Goal: Contribute content: Add original content to the website for others to see

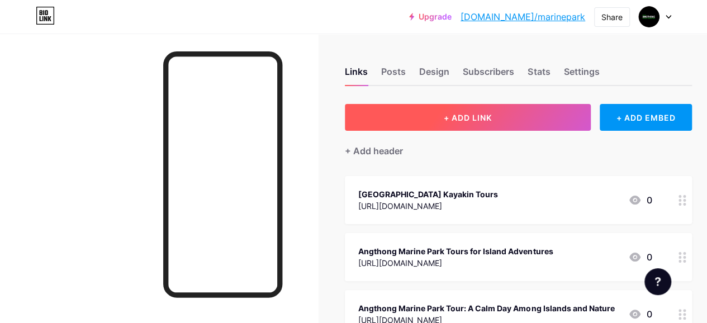
click at [476, 117] on span "+ ADD LINK" at bounding box center [468, 118] width 48 height 10
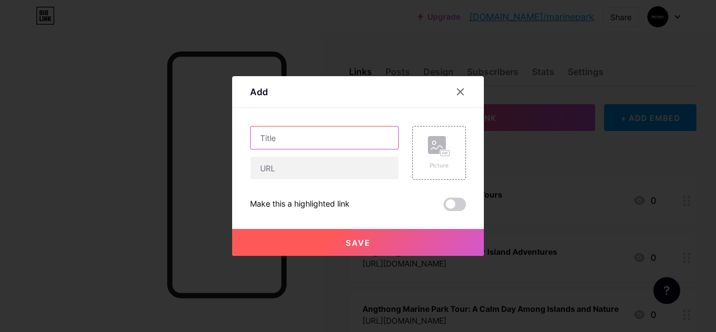
click at [350, 143] on input "text" at bounding box center [325, 137] width 148 height 22
paste input "Angthong National Marine Park Tour Booking Guide"
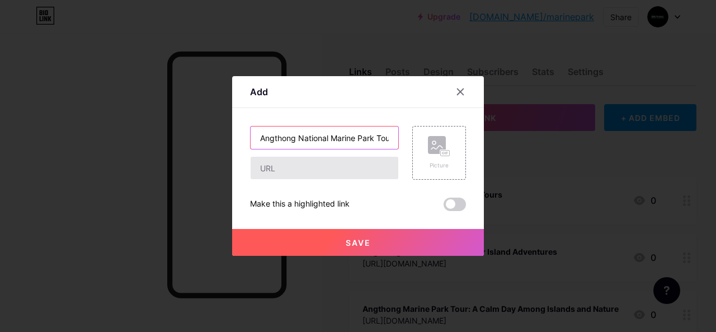
scroll to position [0, 60]
type input "Angthong National Marine Park Tour Booking Guide"
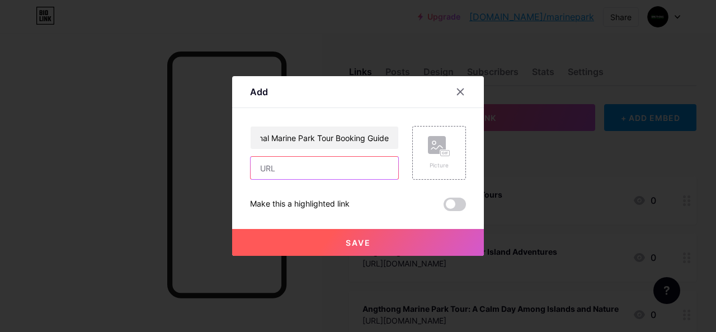
scroll to position [0, 0]
drag, startPoint x: 333, startPoint y: 176, endPoint x: 305, endPoint y: 169, distance: 28.9
click at [333, 176] on input "text" at bounding box center [325, 168] width 148 height 22
paste input "[URL][DOMAIN_NAME]"
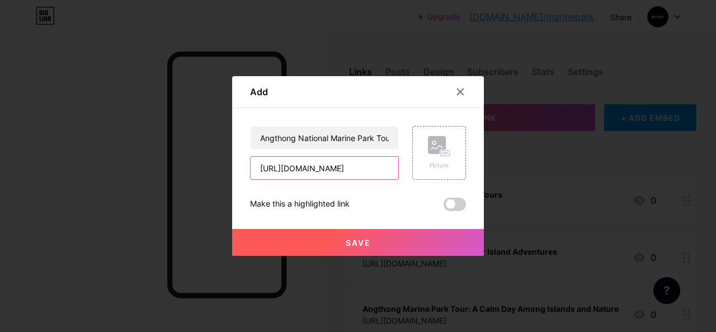
type input "[URL][DOMAIN_NAME]"
click at [356, 244] on span "Save" at bounding box center [358, 243] width 25 height 10
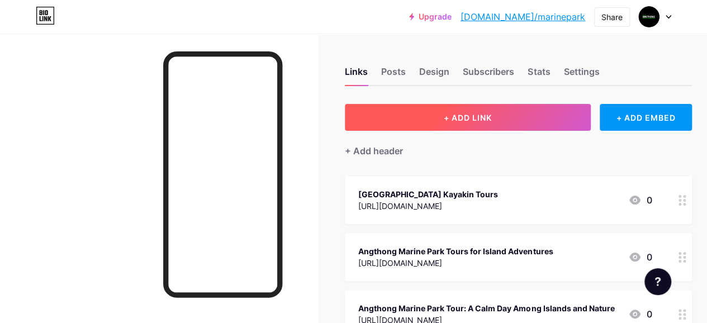
click at [410, 122] on button "+ ADD LINK" at bounding box center [468, 117] width 246 height 27
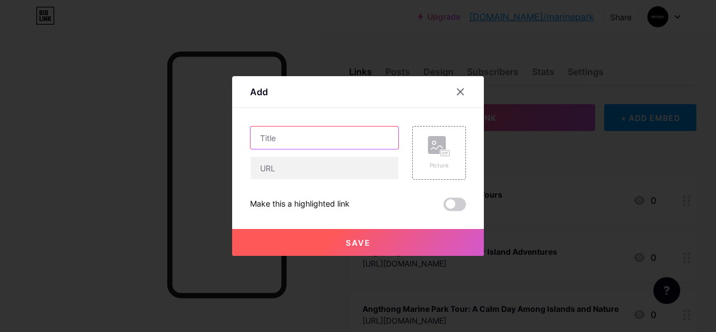
click at [318, 134] on input "text" at bounding box center [325, 137] width 148 height 22
paste input "[GEOGRAPHIC_DATA] Overnight Bungalow Stay Guide"
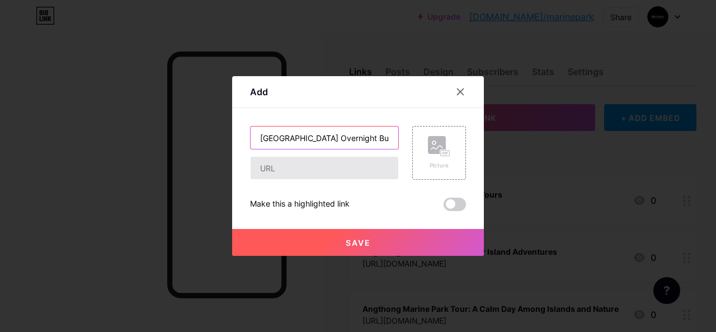
scroll to position [0, 72]
type input "[GEOGRAPHIC_DATA] Overnight Bungalow Stay Guide"
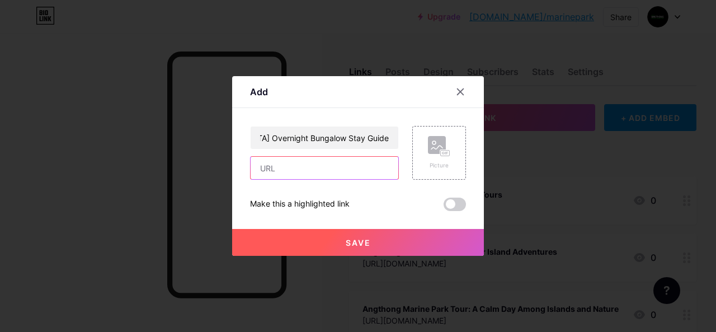
click at [323, 169] on input "text" at bounding box center [325, 168] width 148 height 22
paste input "[URL][DOMAIN_NAME]"
type input "[URL][DOMAIN_NAME]"
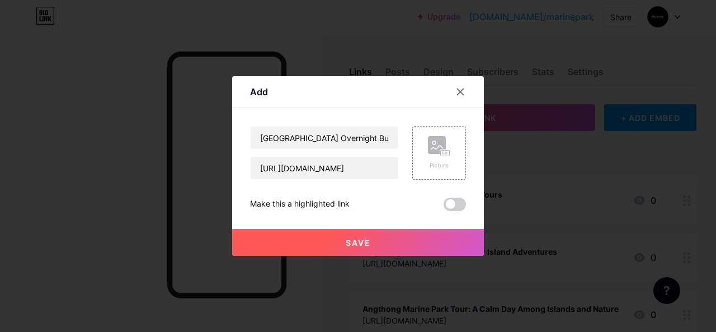
click at [359, 249] on button "Save" at bounding box center [358, 242] width 252 height 27
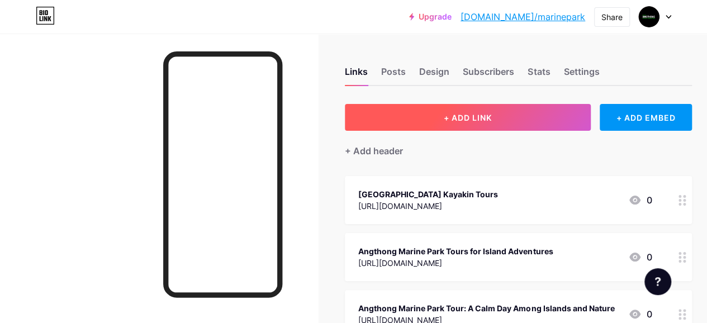
click at [442, 123] on button "+ ADD LINK" at bounding box center [468, 117] width 246 height 27
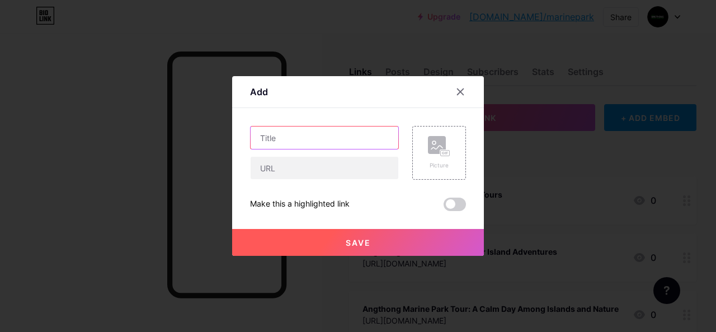
click at [343, 138] on input "text" at bounding box center [325, 137] width 148 height 22
paste input "Ang Thong National Marine Park Day Trip Adventure"
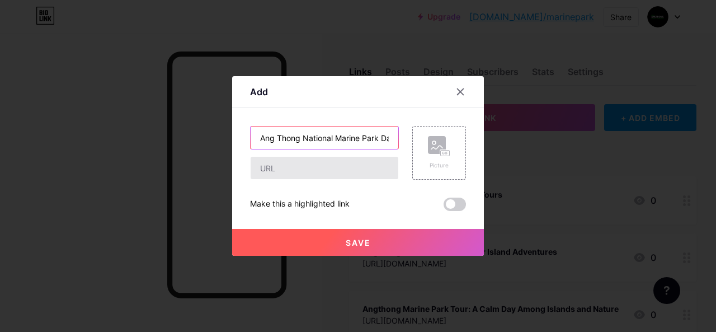
scroll to position [0, 63]
type input "Ang Thong National Marine Park Day Trip Adventure"
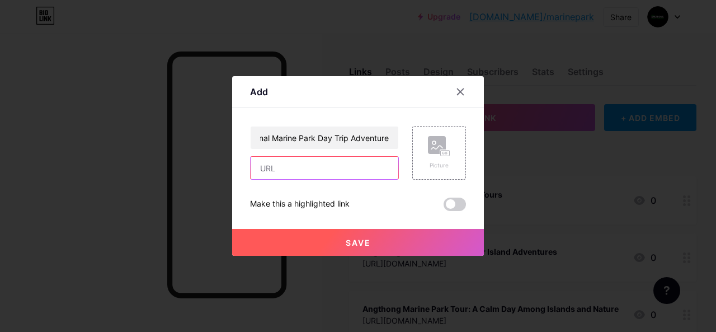
scroll to position [0, 0]
click at [338, 168] on input "text" at bounding box center [325, 168] width 148 height 22
paste input "[URL][DOMAIN_NAME]"
type input "[URL][DOMAIN_NAME]"
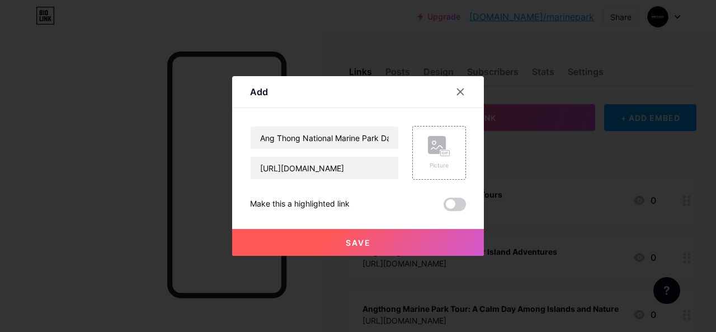
scroll to position [0, 0]
click at [367, 244] on span "Save" at bounding box center [358, 243] width 25 height 10
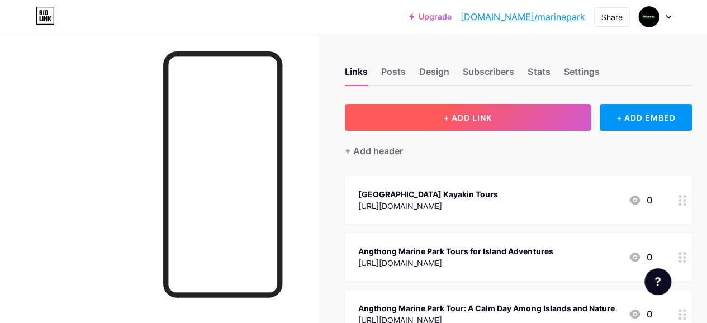
click at [397, 119] on button "+ ADD LINK" at bounding box center [468, 117] width 246 height 27
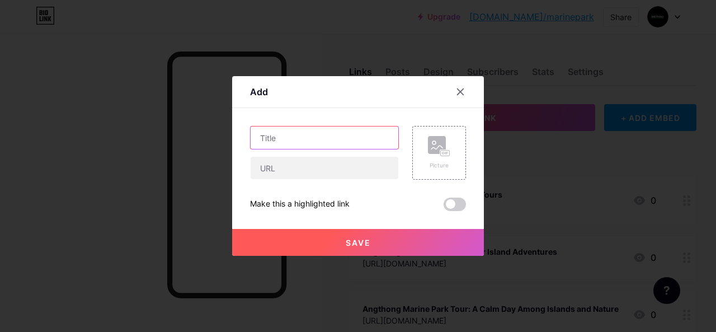
click at [338, 133] on input "text" at bounding box center [325, 137] width 148 height 22
paste input "Angthong National Marine Park Travel Guide"
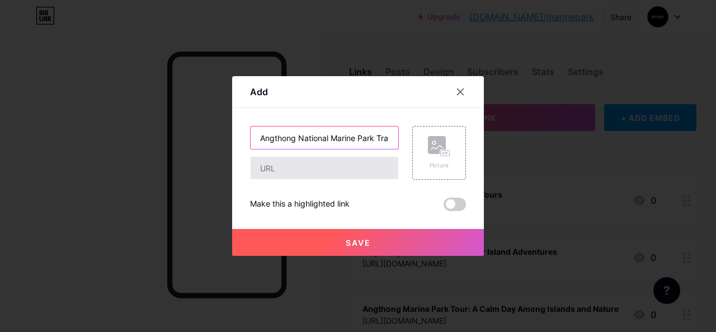
scroll to position [0, 34]
type input "Angthong National Marine Park Travel Guide"
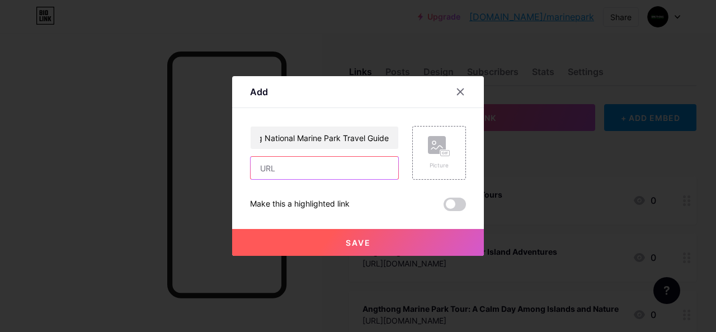
scroll to position [0, 0]
drag, startPoint x: 343, startPoint y: 167, endPoint x: 338, endPoint y: 164, distance: 5.8
click at [343, 167] on input "text" at bounding box center [325, 168] width 148 height 22
paste input "[URL][DOMAIN_NAME]"
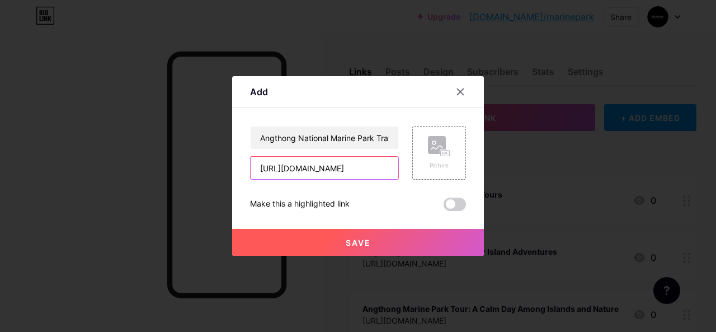
type input "[URL][DOMAIN_NAME]"
click at [381, 233] on button "Save" at bounding box center [358, 242] width 252 height 27
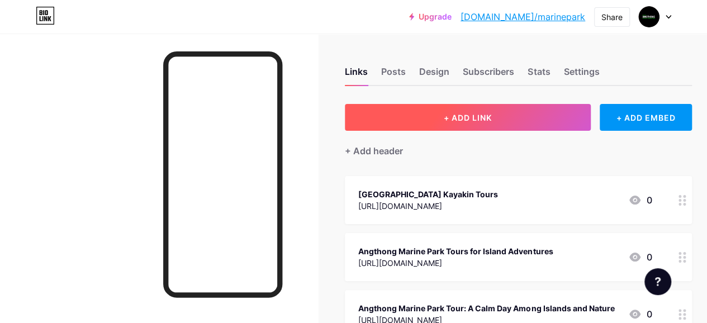
click at [410, 107] on button "+ ADD LINK" at bounding box center [468, 117] width 246 height 27
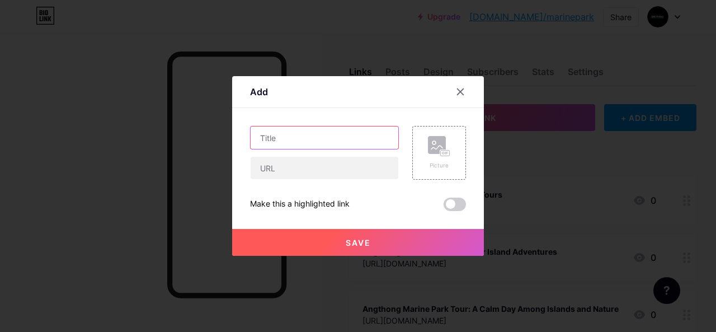
click at [298, 140] on input "text" at bounding box center [325, 137] width 148 height 22
paste input "Ang Thong National Marine Park Day Trip Guide"
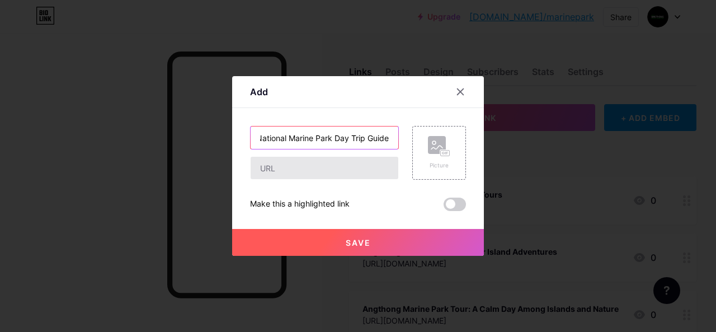
type input "Ang Thong National Marine Park Day Trip Guide"
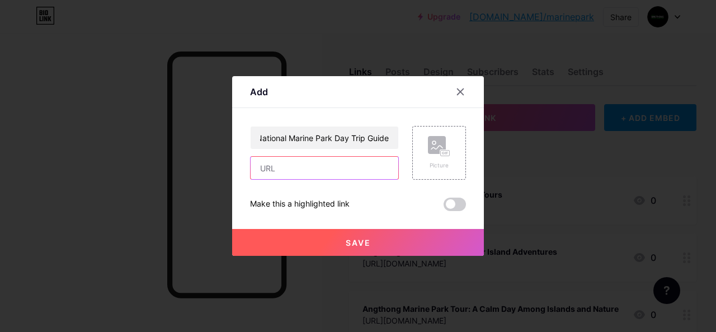
scroll to position [0, 0]
click at [328, 171] on input "text" at bounding box center [325, 168] width 148 height 22
paste input "[URL][DOMAIN_NAME]"
type input "[URL][DOMAIN_NAME]"
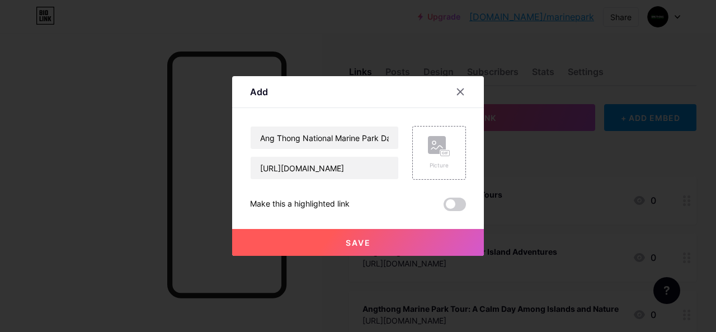
click at [385, 247] on button "Save" at bounding box center [358, 242] width 252 height 27
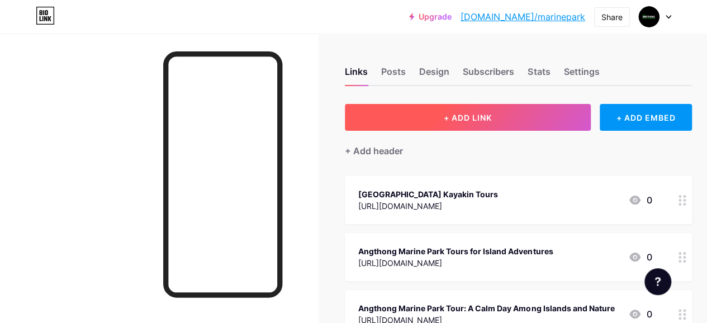
click at [388, 115] on button "+ ADD LINK" at bounding box center [468, 117] width 246 height 27
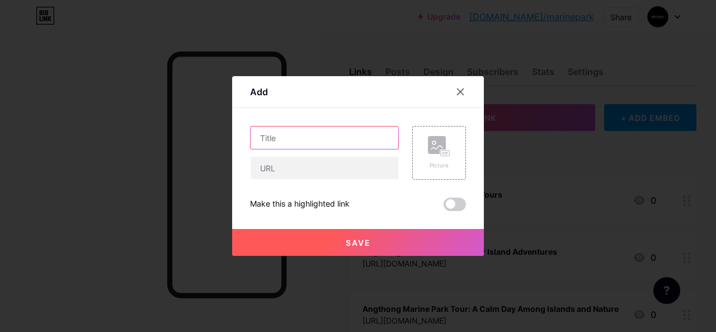
click at [304, 135] on input "text" at bounding box center [325, 137] width 148 height 22
paste input "[GEOGRAPHIC_DATA] [GEOGRAPHIC_DATA] Travel"
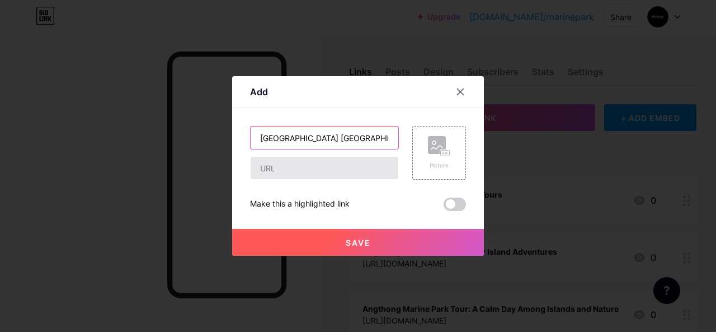
scroll to position [0, 44]
type input "[GEOGRAPHIC_DATA] [GEOGRAPHIC_DATA] Travel"
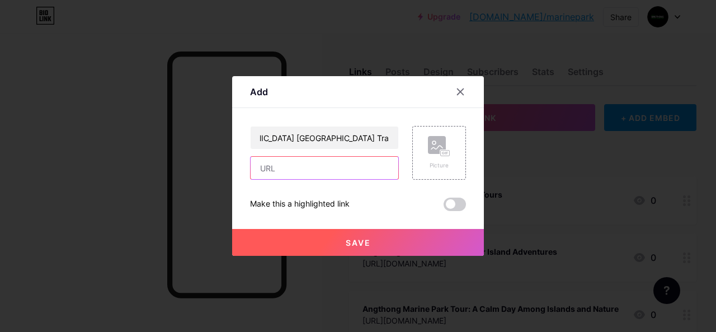
scroll to position [0, 0]
click at [312, 171] on input "text" at bounding box center [325, 168] width 148 height 22
paste input "[URL][DOMAIN_NAME]"
type input "[URL][DOMAIN_NAME]"
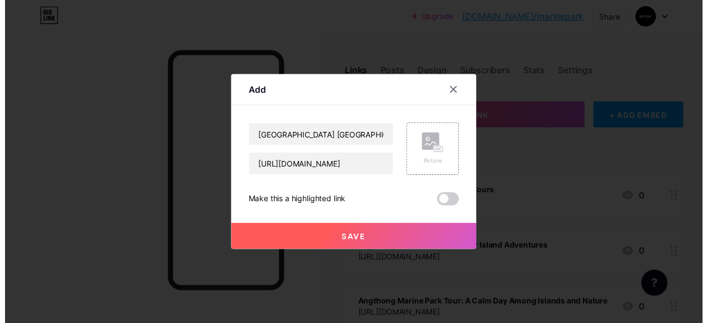
scroll to position [0, 0]
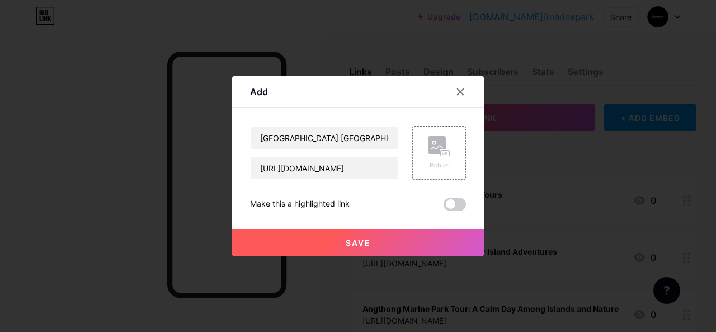
click at [415, 249] on button "Save" at bounding box center [358, 242] width 252 height 27
